Goal: Obtain resource: Download file/media

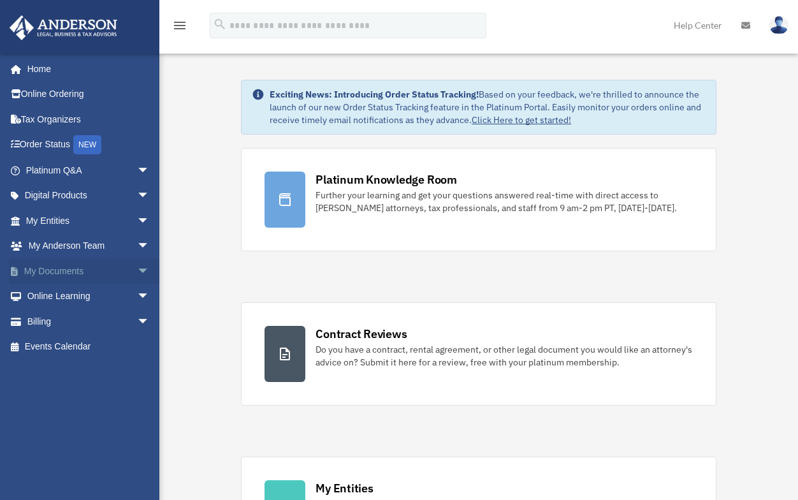
click at [64, 270] on link "My Documents arrow_drop_down" at bounding box center [89, 270] width 160 height 25
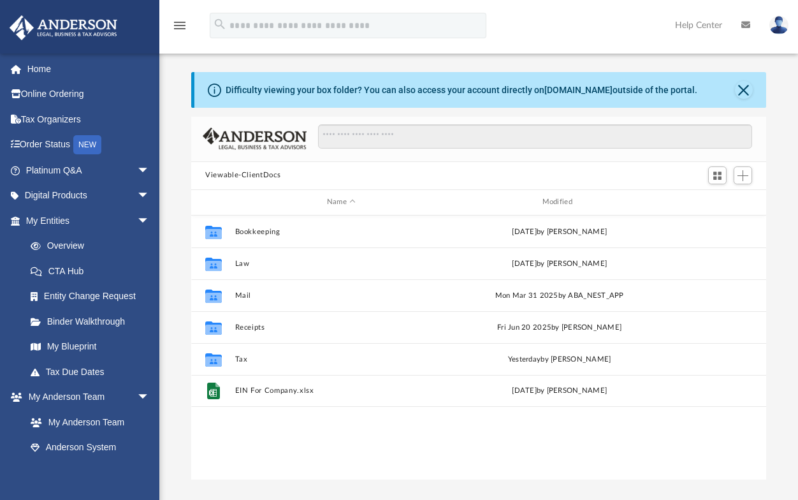
scroll to position [280, 565]
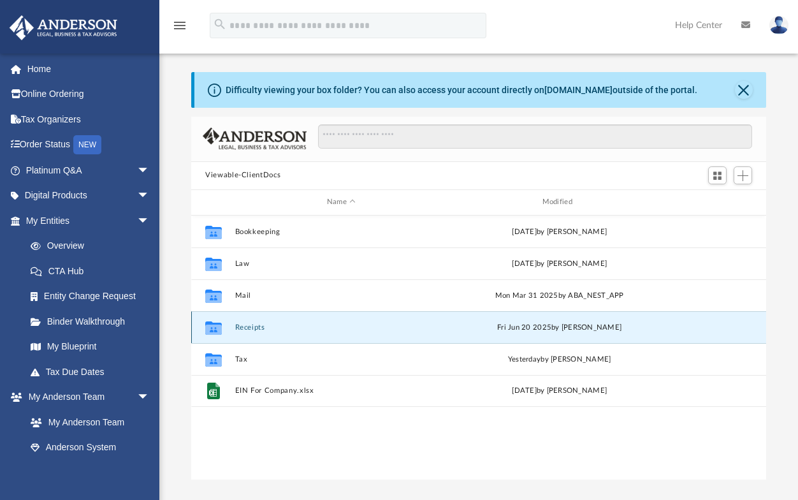
click at [251, 327] on button "Receipts" at bounding box center [341, 327] width 213 height 8
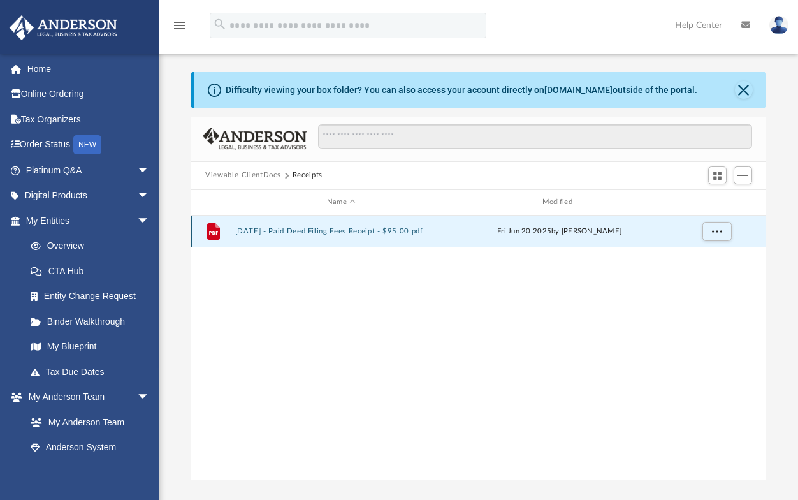
click at [333, 229] on button "2025.06.20 - Paid Deed Filing Fees Receipt - $95.00.pdf" at bounding box center [341, 231] width 213 height 8
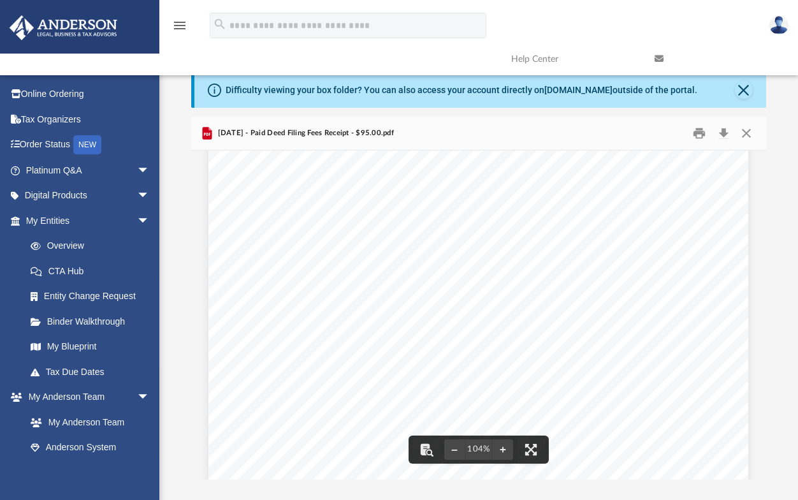
scroll to position [134, 0]
click at [748, 93] on button "Close" at bounding box center [744, 90] width 18 height 18
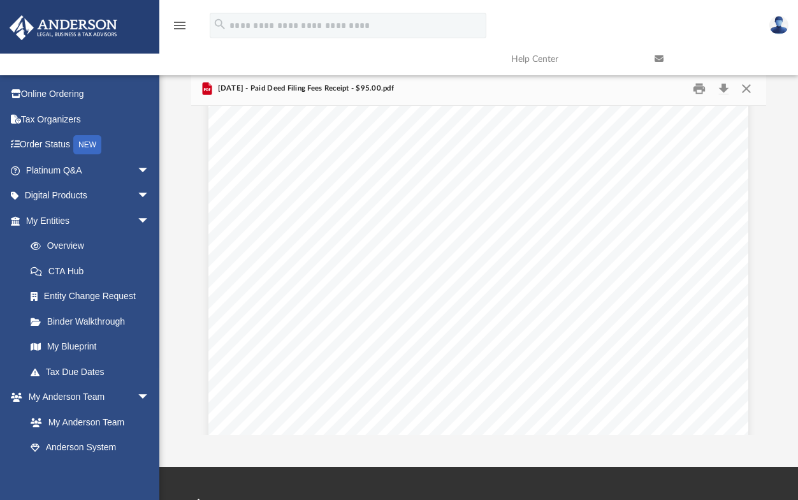
click at [743, 83] on link at bounding box center [716, 59] width 143 height 50
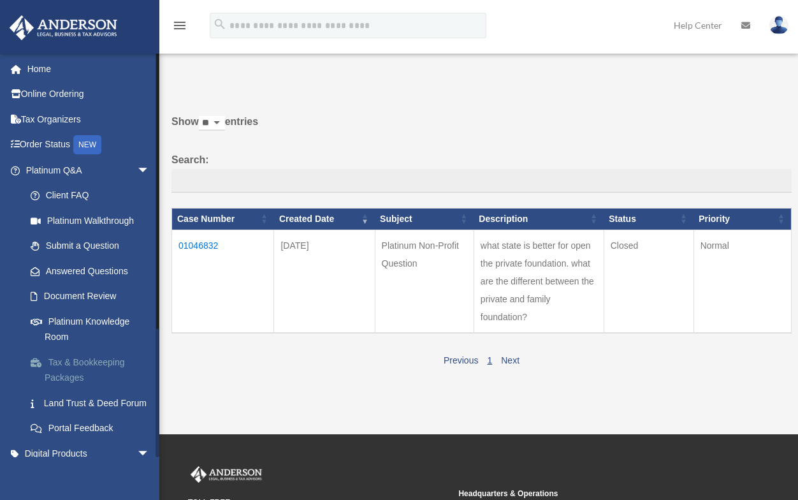
scroll to position [64, 0]
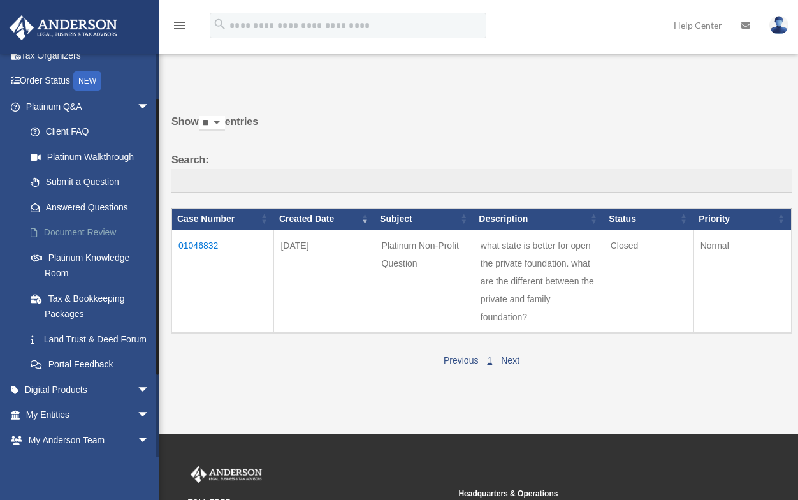
click at [58, 233] on link "Document Review" at bounding box center [93, 232] width 151 height 25
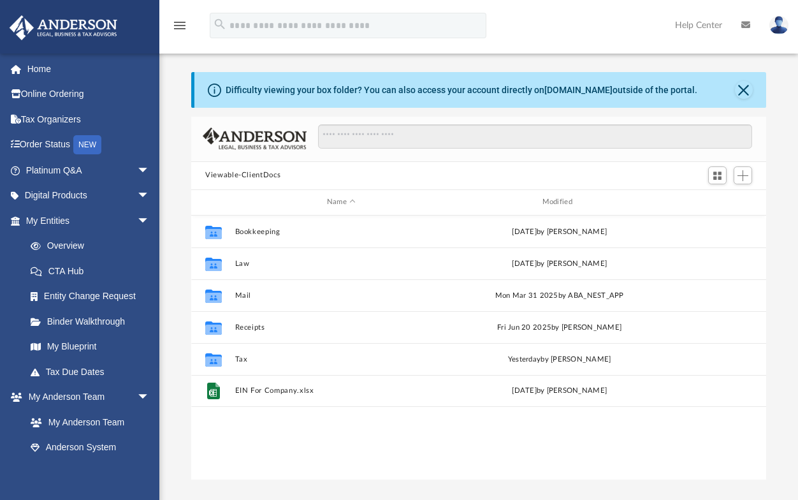
scroll to position [280, 565]
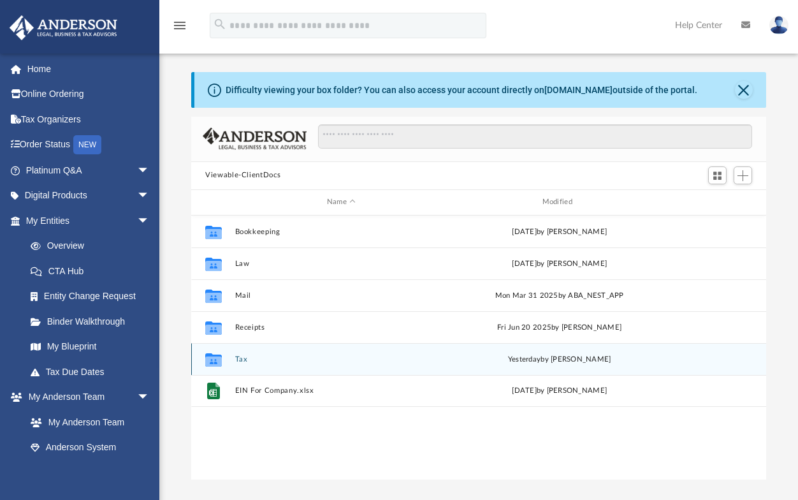
click at [211, 361] on icon "grid" at bounding box center [213, 361] width 17 height 10
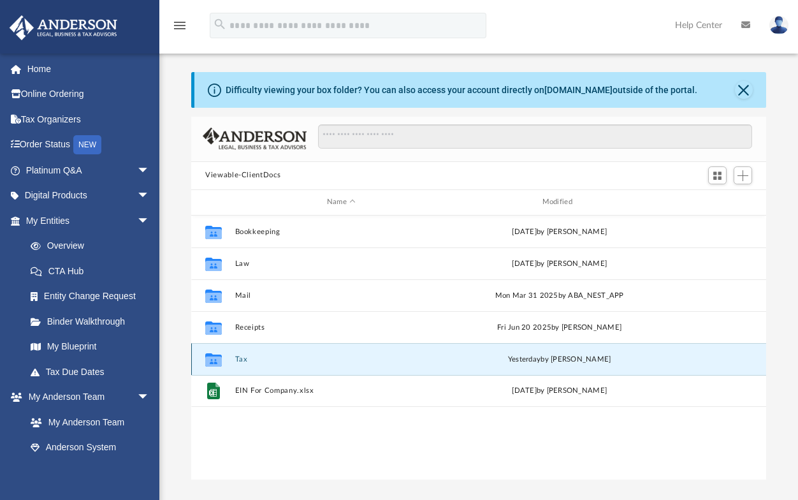
click at [241, 358] on button "Tax" at bounding box center [341, 359] width 213 height 8
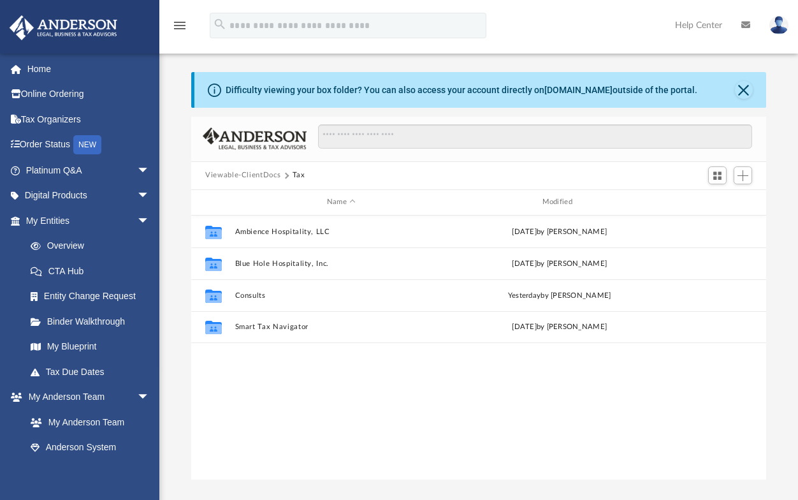
click at [241, 358] on div "Collaborated Folder Ambience Hospitality, LLC Tue Aug 19 2025 by Joe Sacco Coll…" at bounding box center [478, 347] width 575 height 264
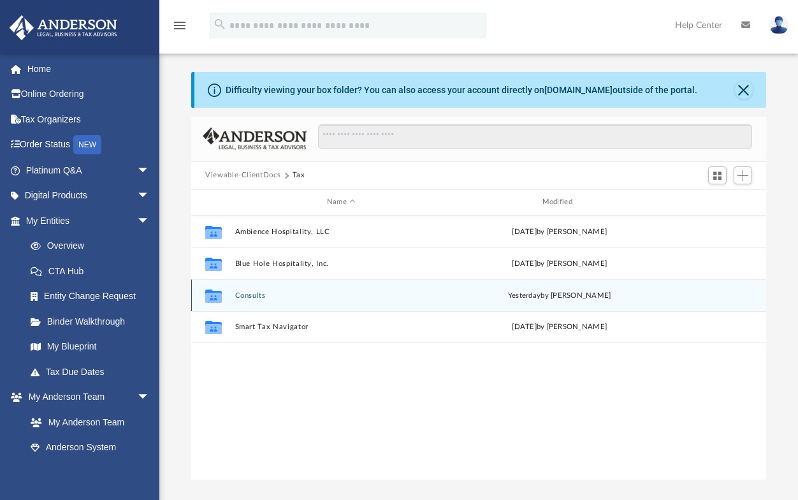
click at [251, 293] on button "Consults" at bounding box center [341, 295] width 213 height 8
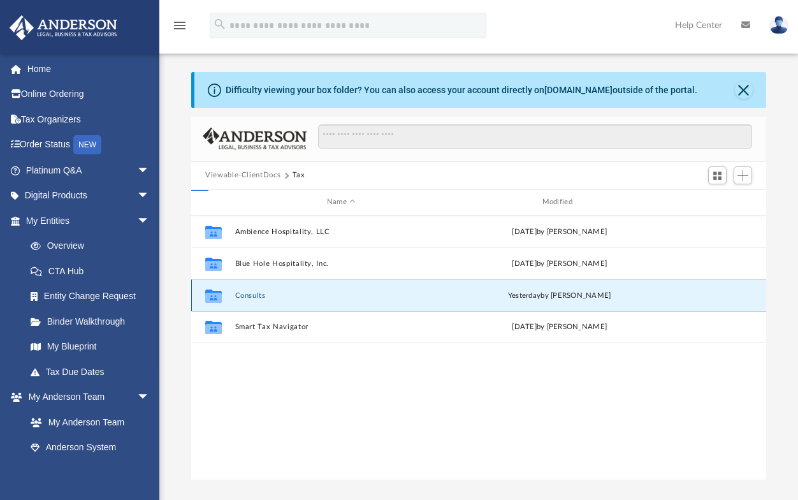
click at [251, 293] on button "Consults" at bounding box center [341, 295] width 213 height 8
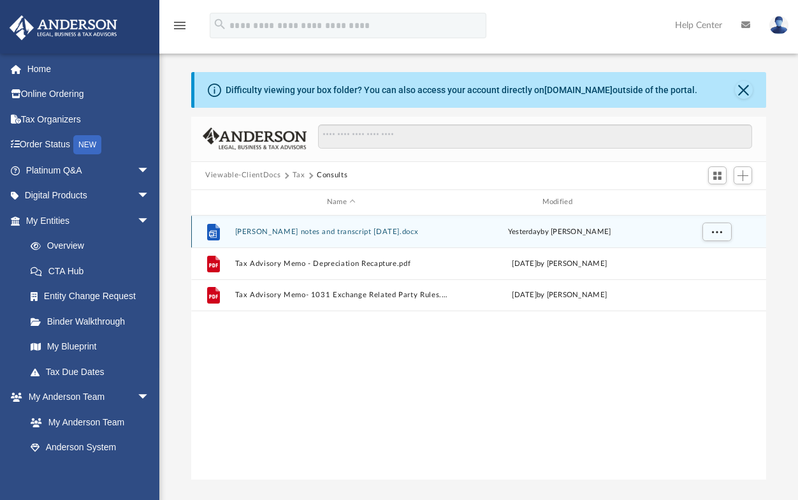
click at [315, 229] on button "Kumar notes and transcript 9-8-25.docx" at bounding box center [341, 232] width 213 height 8
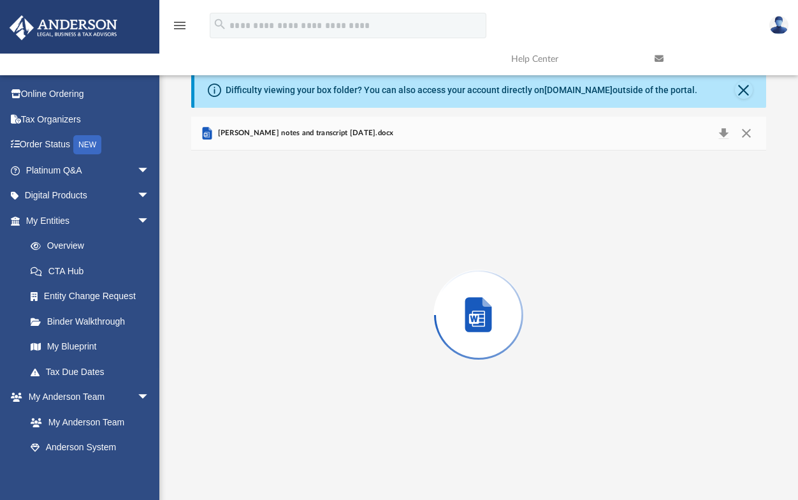
click at [315, 229] on div "Preview" at bounding box center [478, 314] width 575 height 329
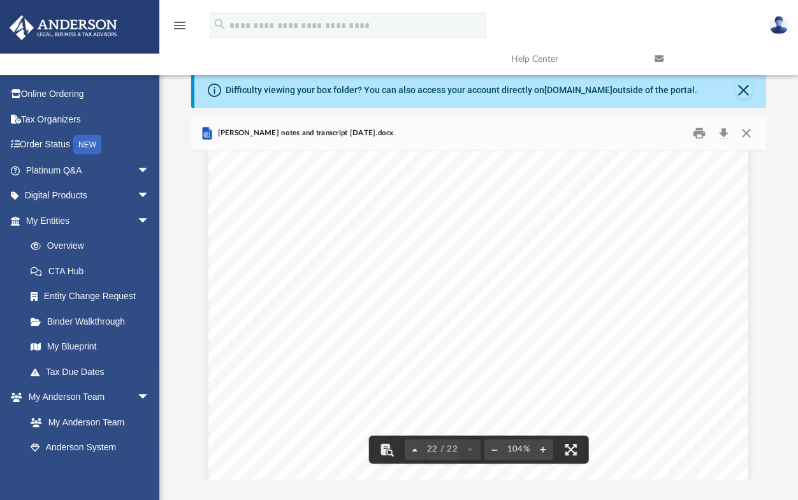
scroll to position [15145, 0]
click at [738, 87] on button "Close" at bounding box center [744, 90] width 18 height 18
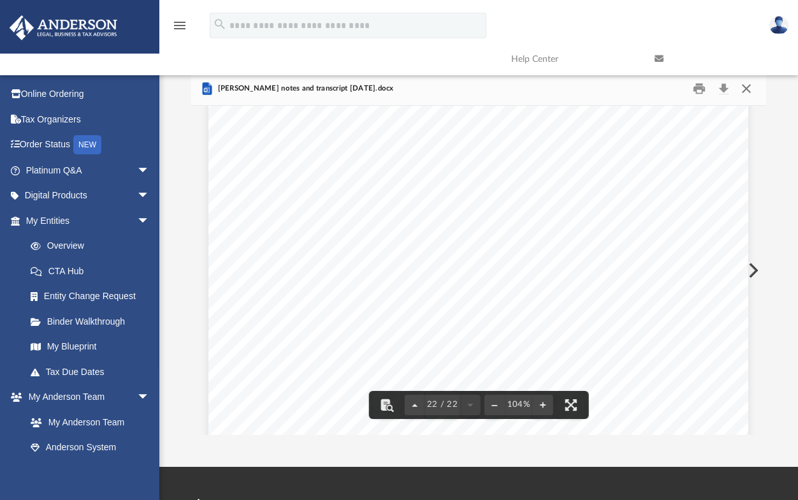
click at [748, 85] on button "Close" at bounding box center [746, 88] width 23 height 20
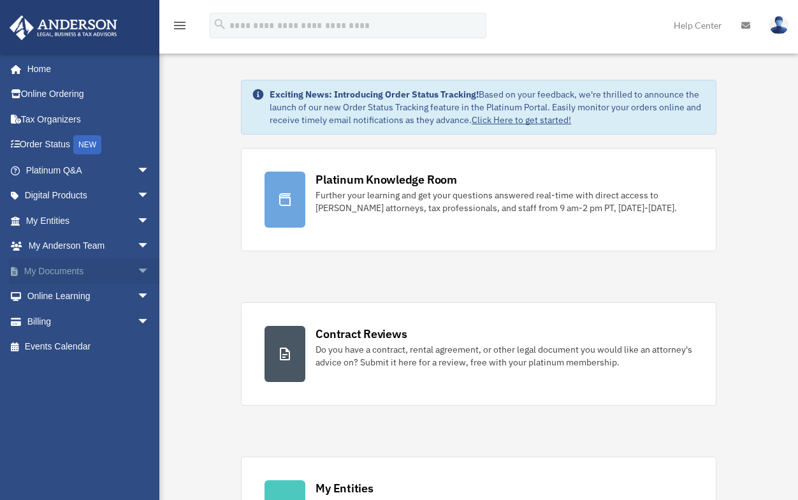
click at [71, 270] on link "My Documents arrow_drop_down" at bounding box center [89, 270] width 160 height 25
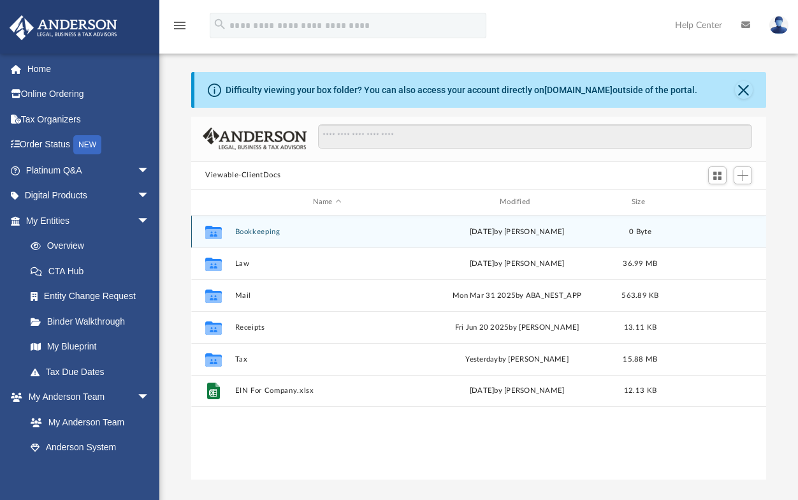
scroll to position [280, 565]
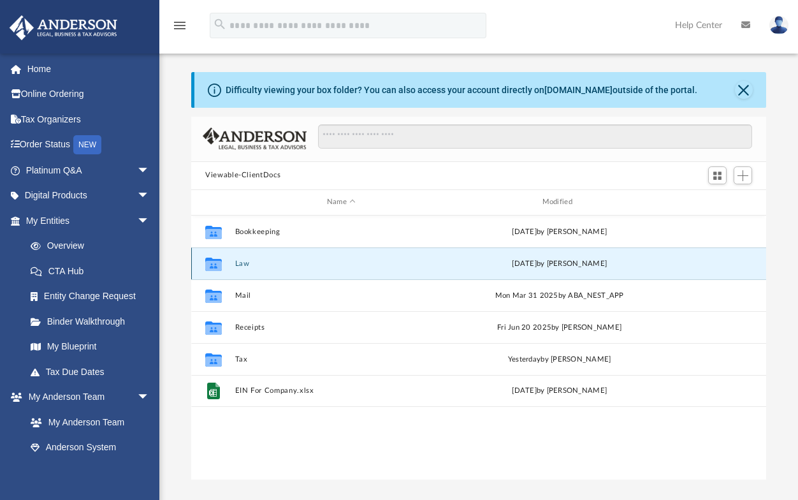
click at [241, 259] on button "Law" at bounding box center [341, 263] width 213 height 8
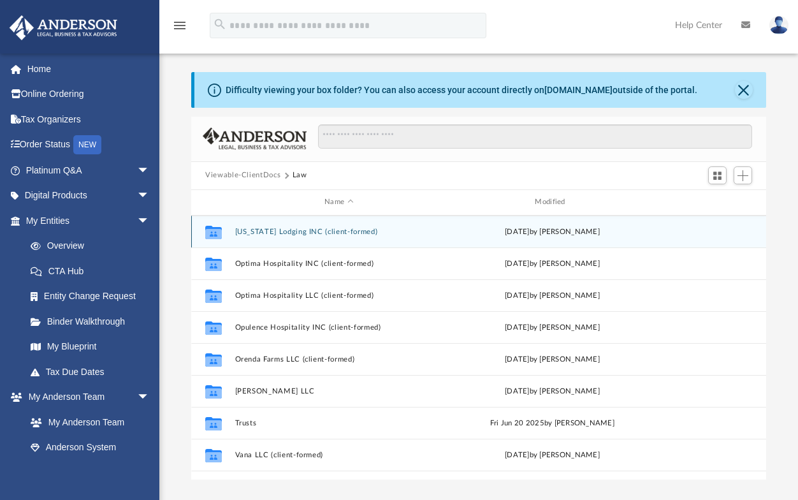
scroll to position [533, 0]
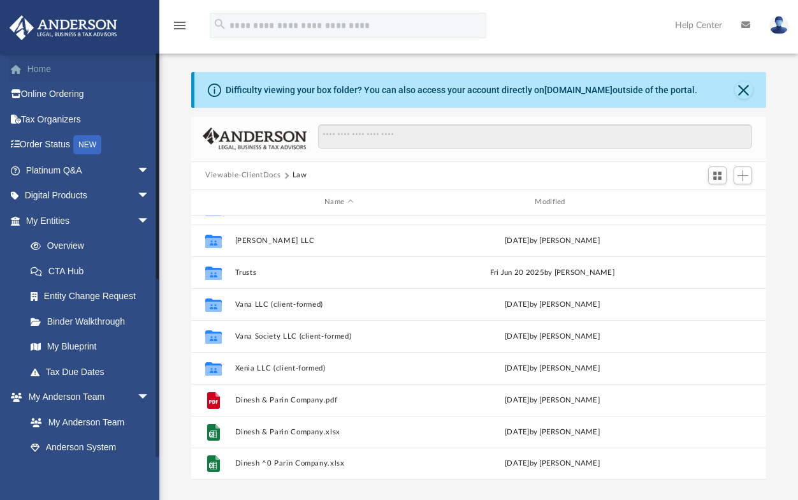
click at [41, 71] on link "Home" at bounding box center [89, 68] width 160 height 25
